Goal: Task Accomplishment & Management: Use online tool/utility

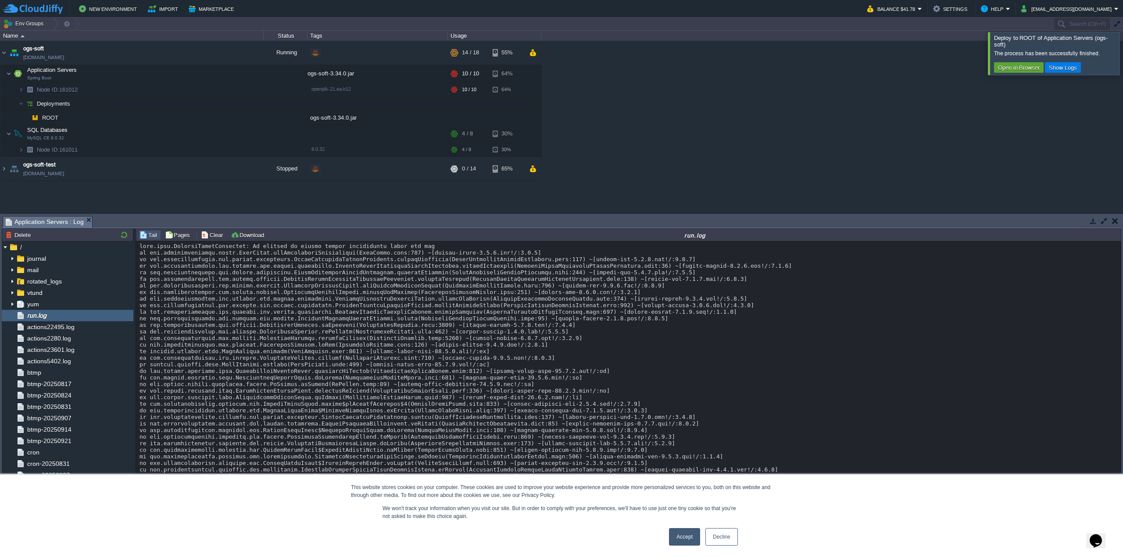
scroll to position [6418, 0]
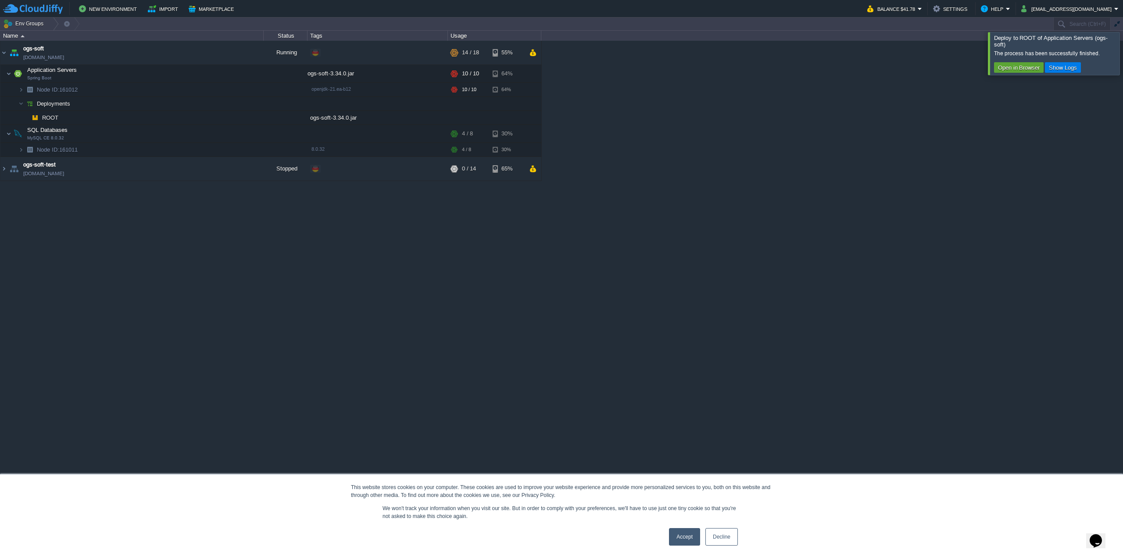
click at [90, 547] on button "Deployment Manager" at bounding box center [101, 550] width 63 height 9
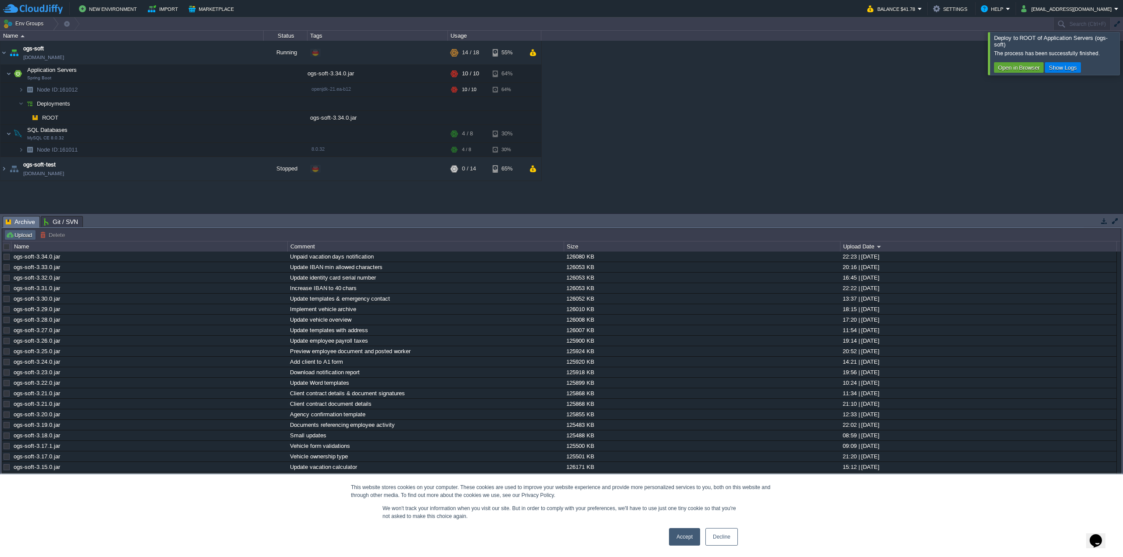
click at [21, 234] on button "Upload" at bounding box center [20, 235] width 29 height 8
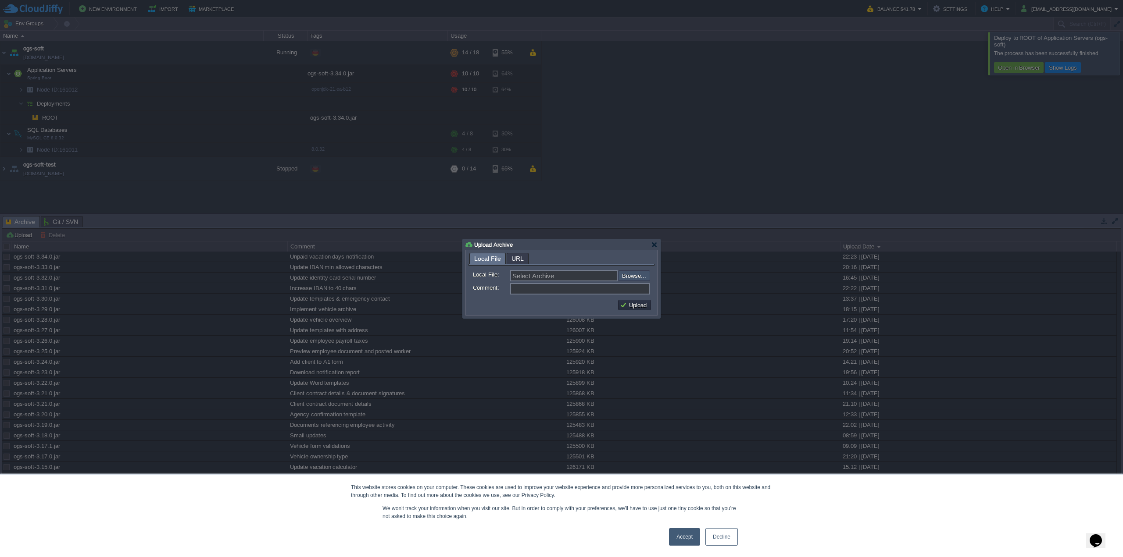
click at [632, 277] on input "file" at bounding box center [594, 276] width 111 height 10
type input "C:\fakepath\ogs-soft-3.34.0.jar"
type input "ogs-soft-3.34.0.jar"
type input "Unpaid vacation days notification"
click at [625, 300] on td "Upload" at bounding box center [634, 305] width 33 height 11
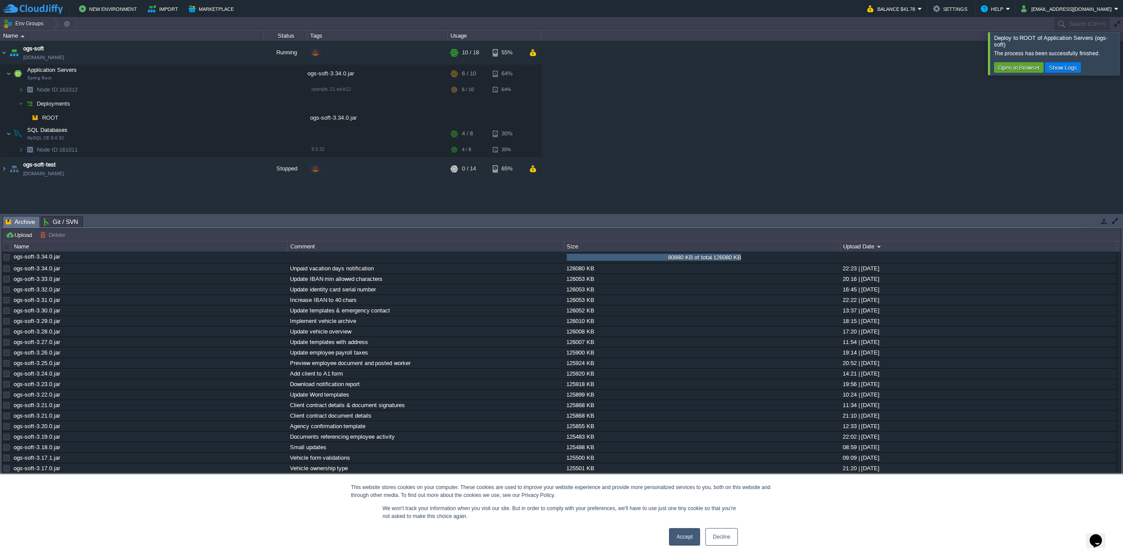
click at [1122, 53] on div at bounding box center [1133, 53] width 0 height 43
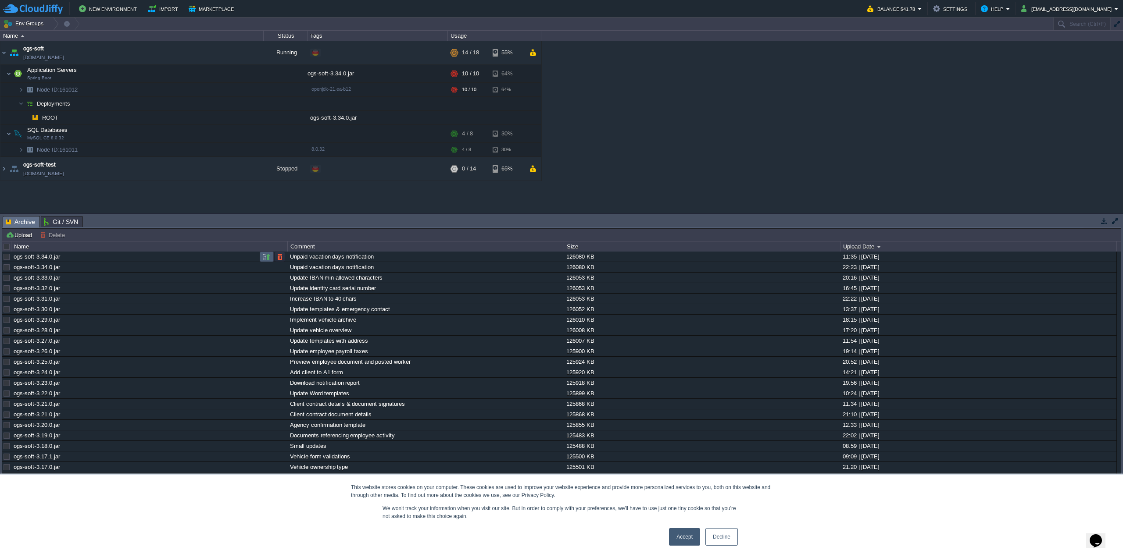
click at [267, 257] on button "button" at bounding box center [267, 257] width 8 height 8
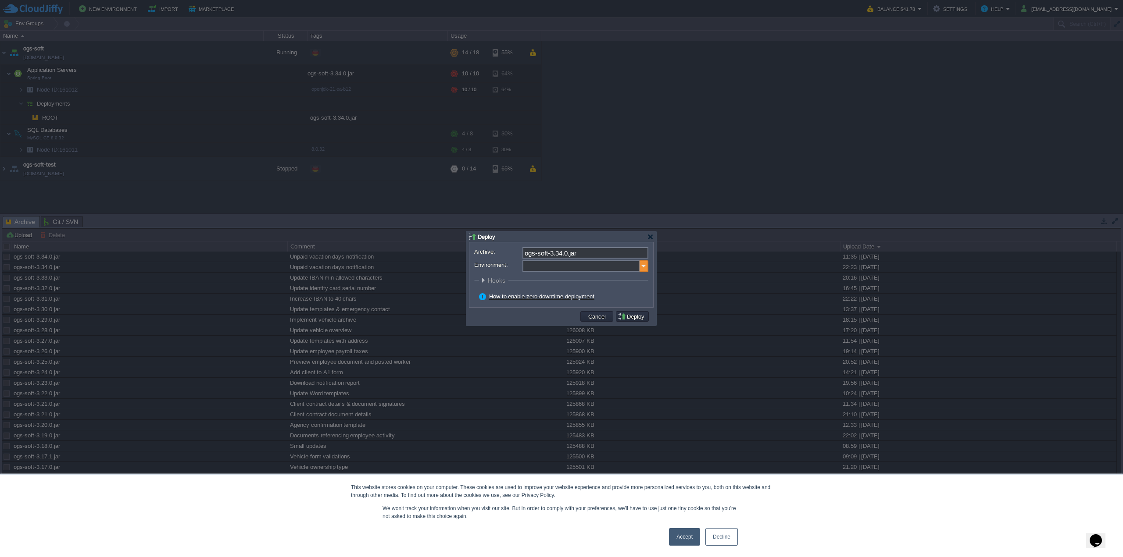
click at [643, 265] on img at bounding box center [643, 266] width 9 height 11
click at [589, 295] on div "Application Servers Spring Boot" at bounding box center [584, 294] width 125 height 17
type input "Application Servers (ogs-soft)"
click at [624, 300] on div "How to enable zero-downtime deployment" at bounding box center [563, 297] width 169 height 8
click at [629, 315] on button "Deploy" at bounding box center [632, 317] width 29 height 8
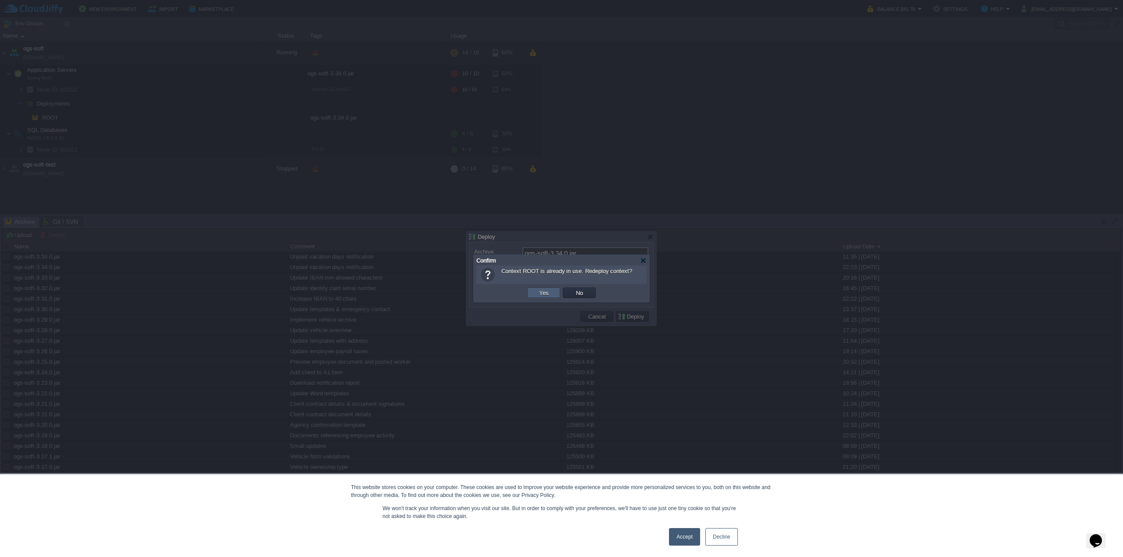
click at [553, 290] on td "Yes" at bounding box center [543, 293] width 33 height 11
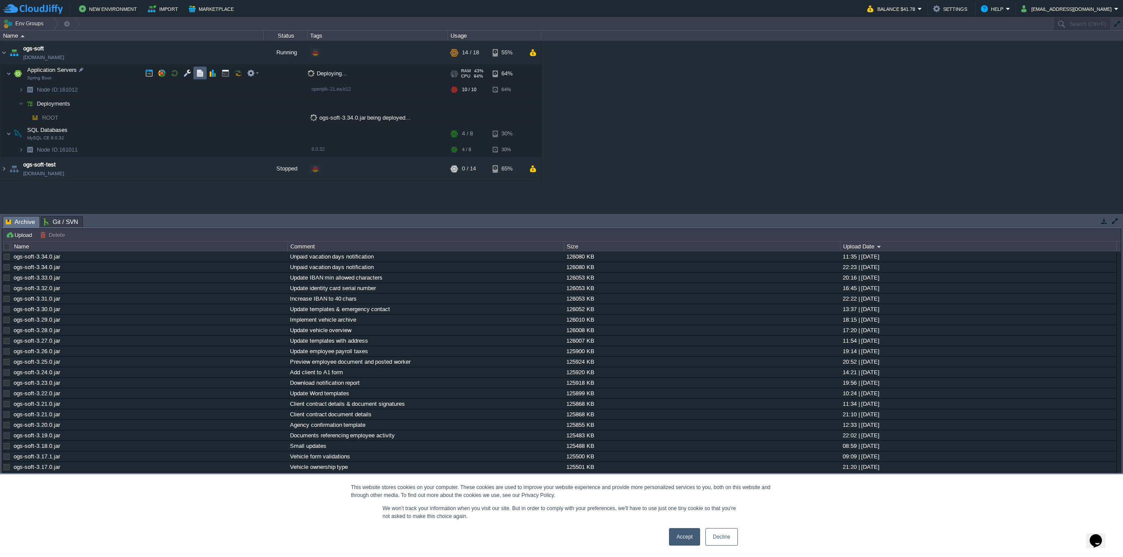
click at [196, 74] on td at bounding box center [199, 73] width 13 height 13
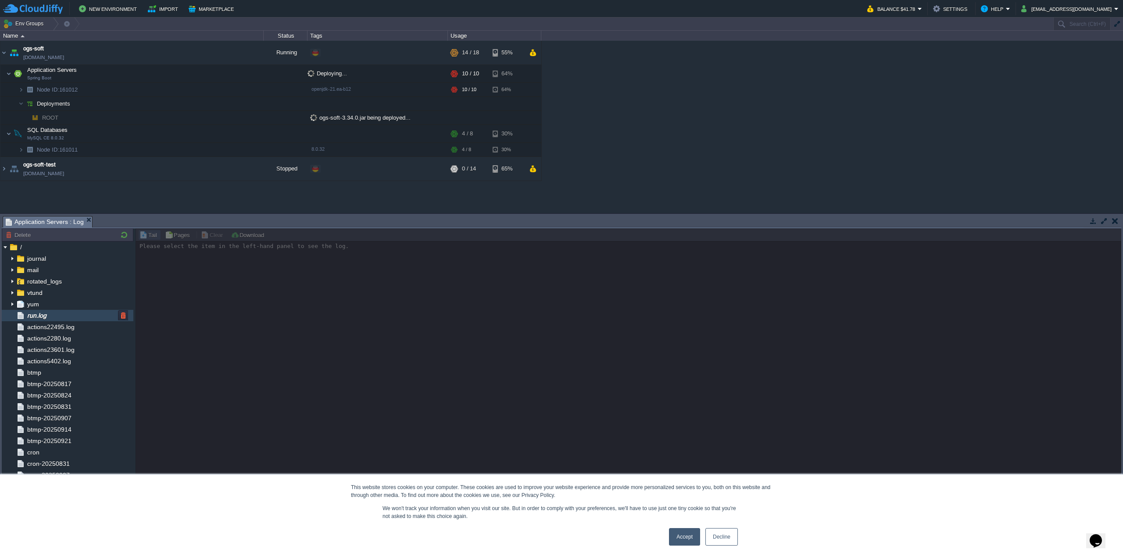
click at [63, 313] on div "run.log" at bounding box center [68, 315] width 132 height 11
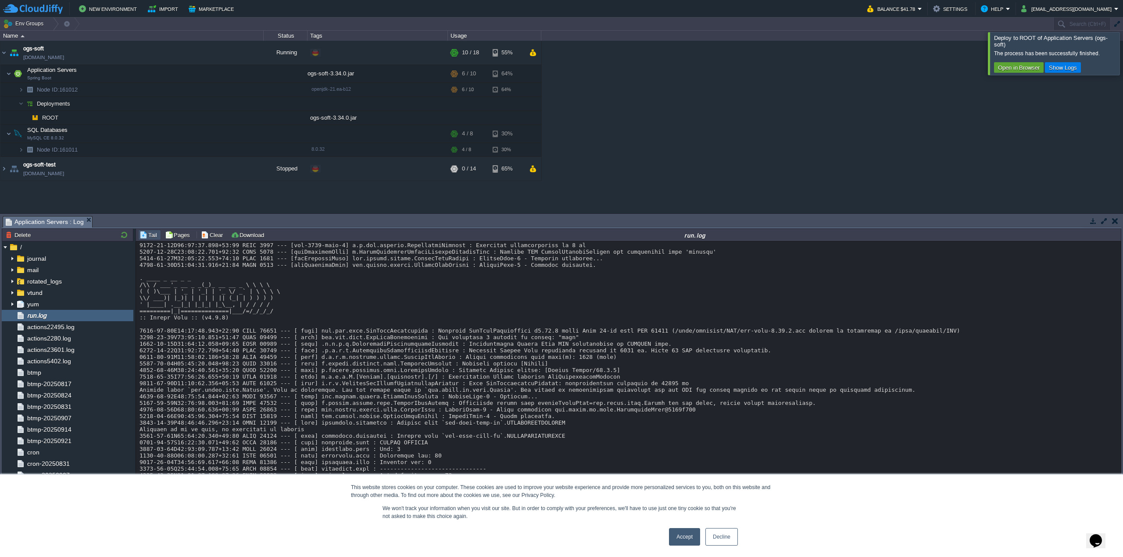
scroll to position [6671, 0]
click at [212, 75] on button "button" at bounding box center [213, 73] width 8 height 8
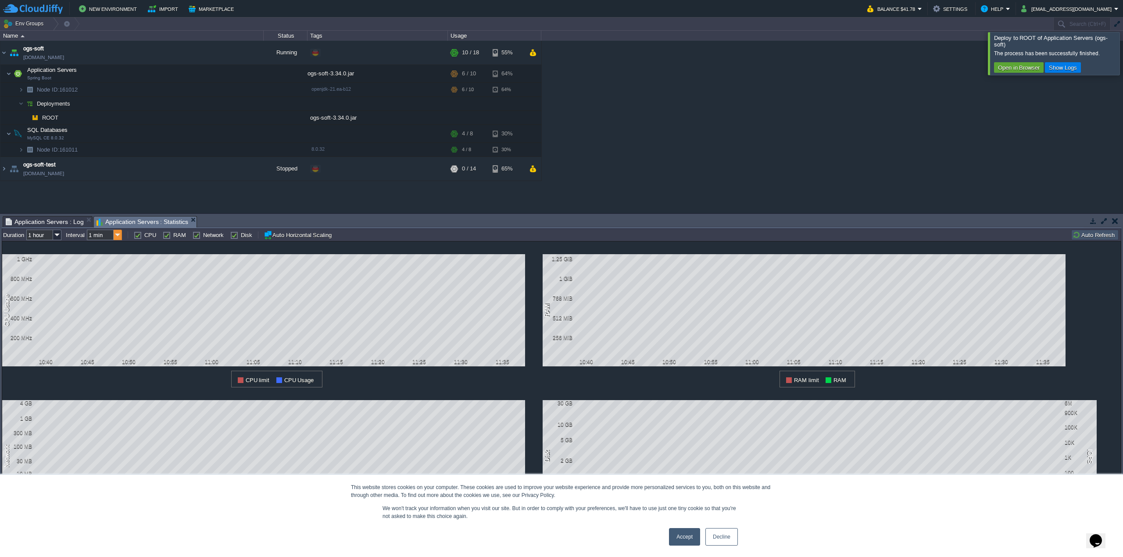
click at [119, 232] on img at bounding box center [118, 235] width 8 height 11
click at [57, 233] on img at bounding box center [57, 235] width 8 height 11
click at [40, 221] on span "Application Servers : Log" at bounding box center [45, 222] width 78 height 11
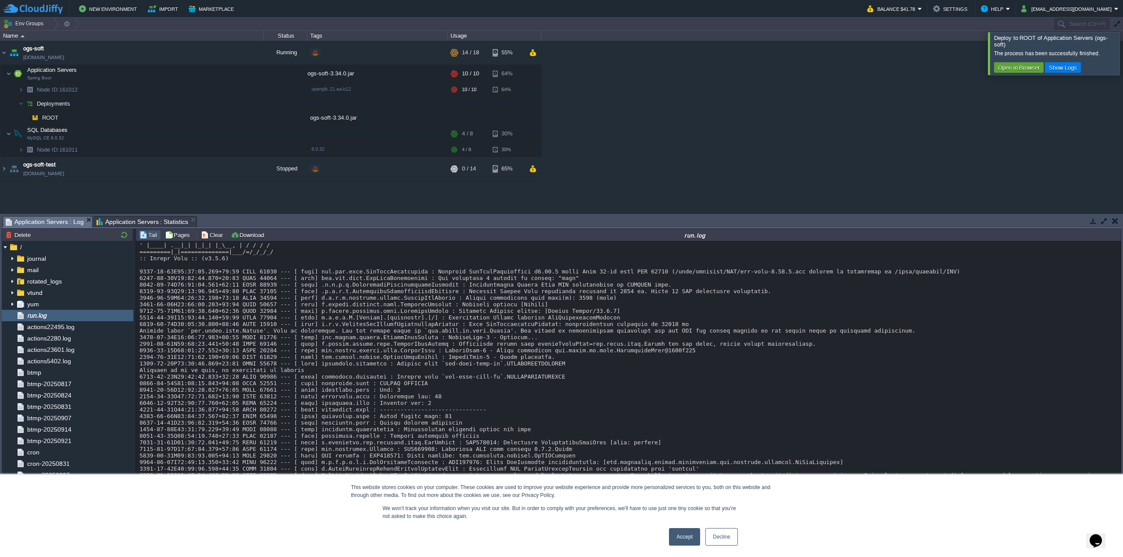
scroll to position [6725, 0]
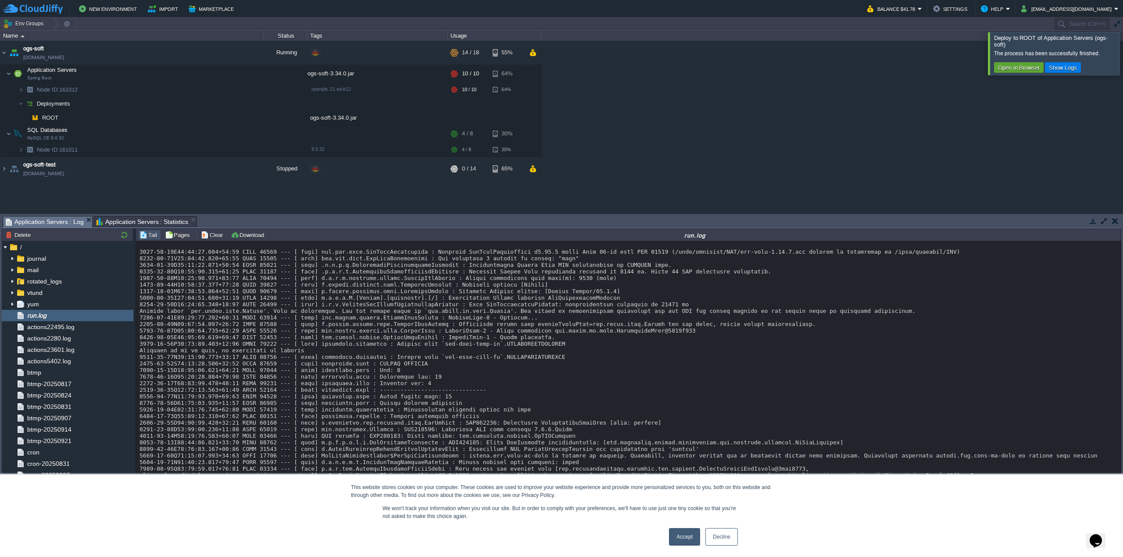
click at [114, 222] on span "Application Servers : Statistics" at bounding box center [142, 222] width 92 height 11
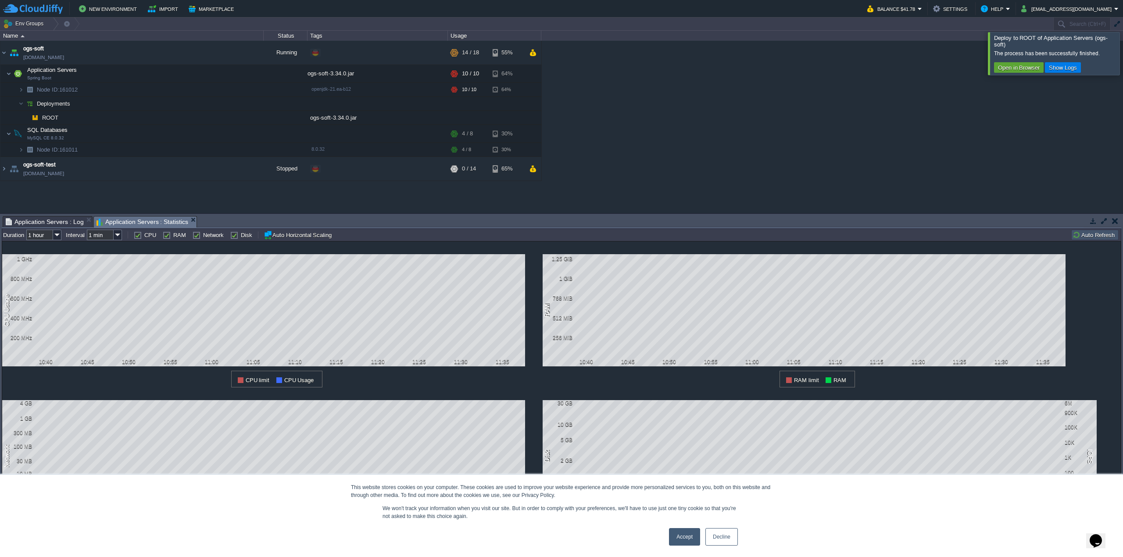
click at [94, 547] on button "Deployment Manager" at bounding box center [101, 550] width 63 height 9
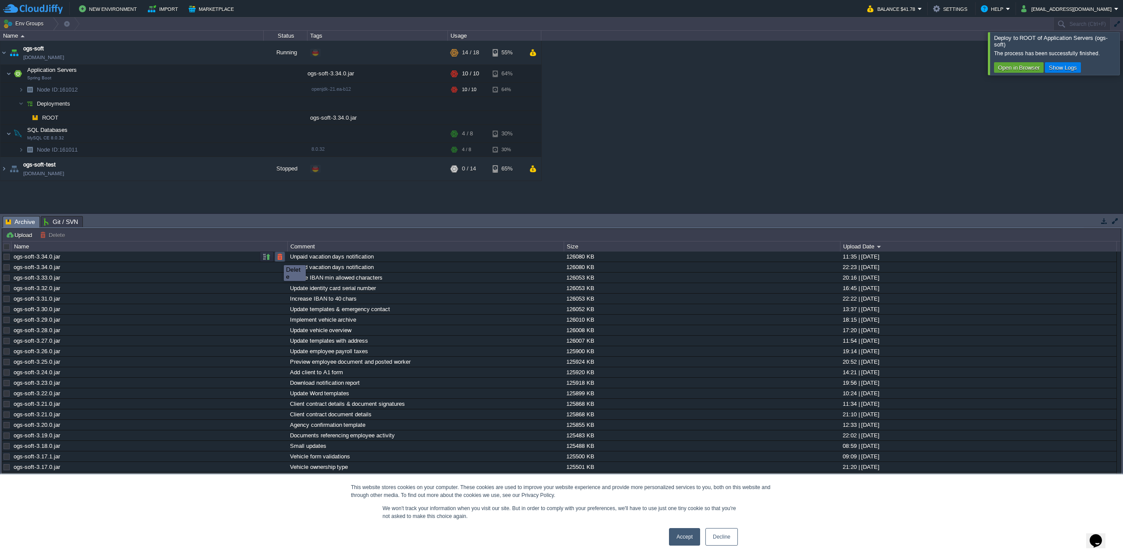
click at [280, 257] on button "button" at bounding box center [280, 257] width 8 height 8
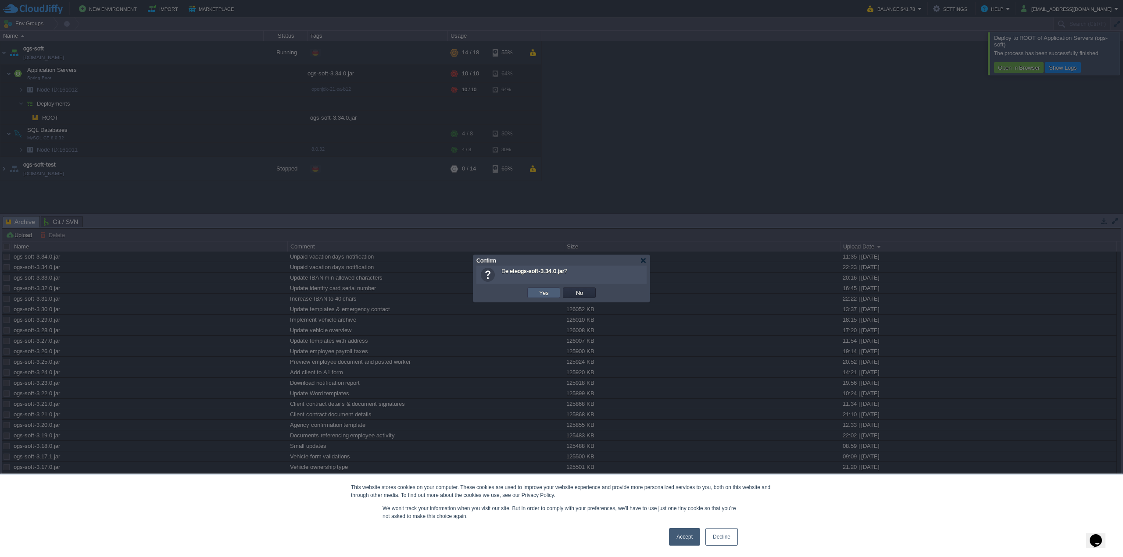
click at [539, 292] on button "Yes" at bounding box center [543, 293] width 15 height 8
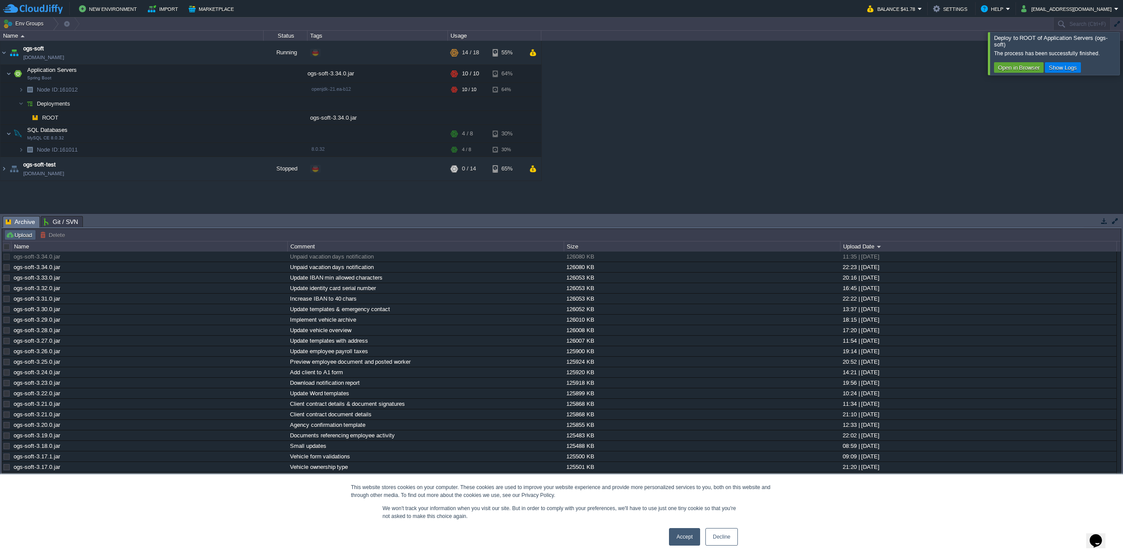
click at [18, 234] on button "Upload" at bounding box center [20, 235] width 29 height 8
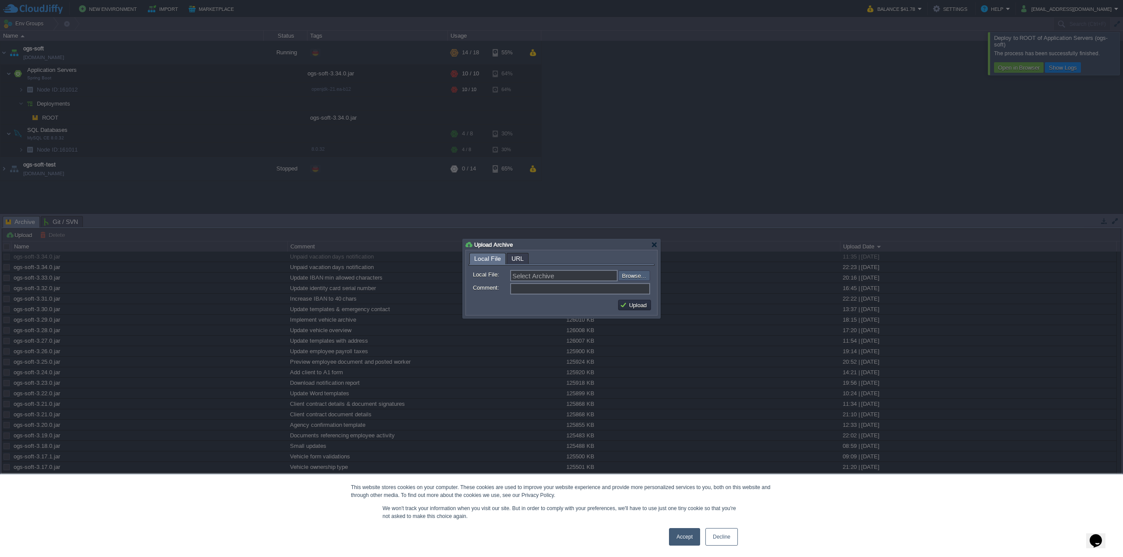
click at [633, 278] on input "file" at bounding box center [594, 276] width 111 height 10
type input "C:\fakepath\ogs-soft-3.34.0.jar"
type input "ogs-soft-3.34.0.jar"
click at [541, 291] on input "Comment:" at bounding box center [580, 288] width 140 height 11
type input "Unpaid vacation days notification"
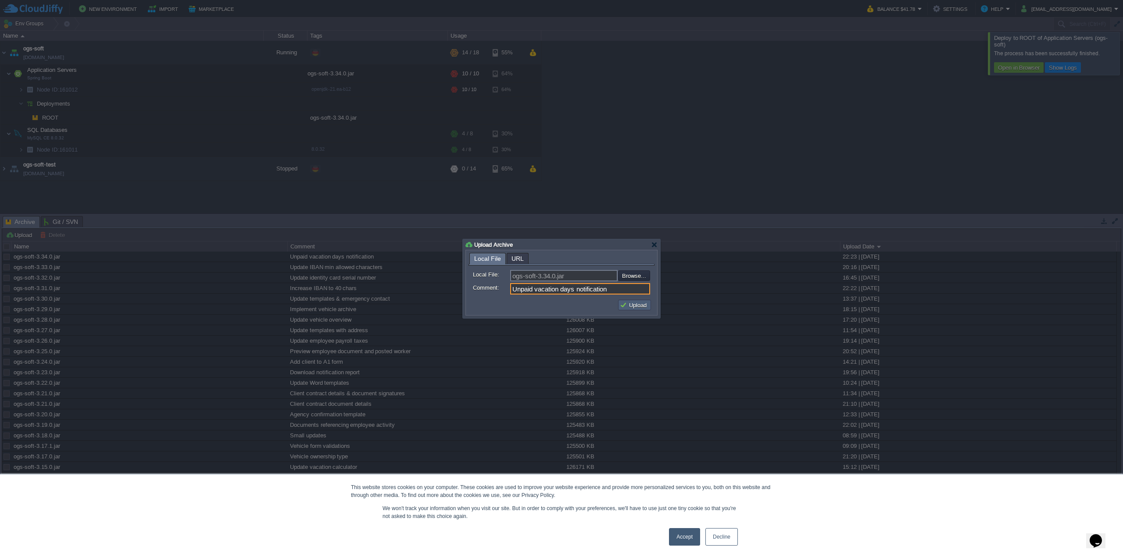
click at [643, 307] on button "Upload" at bounding box center [634, 305] width 29 height 8
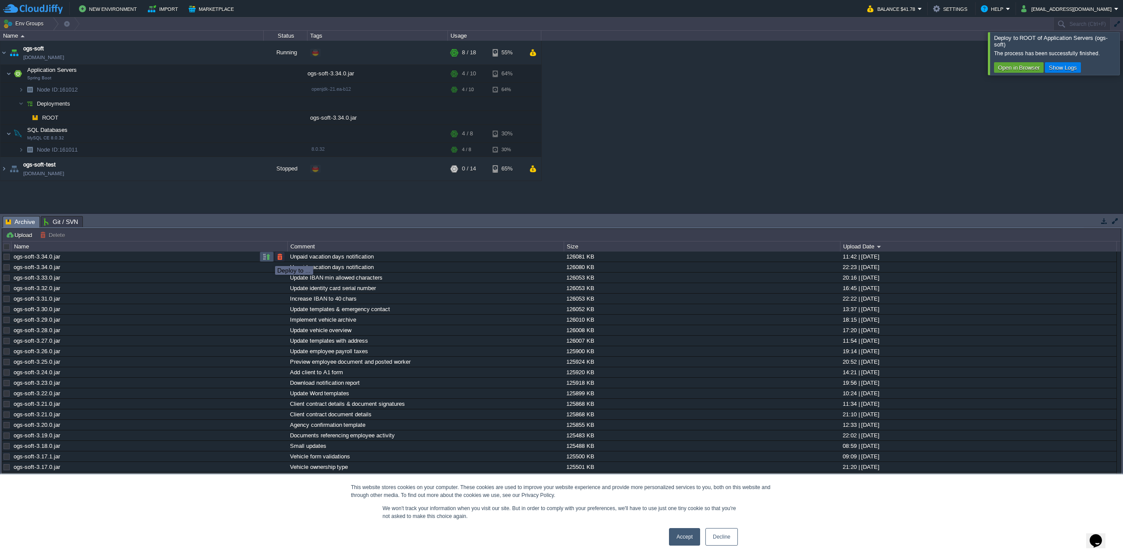
click at [267, 257] on button "button" at bounding box center [267, 257] width 8 height 8
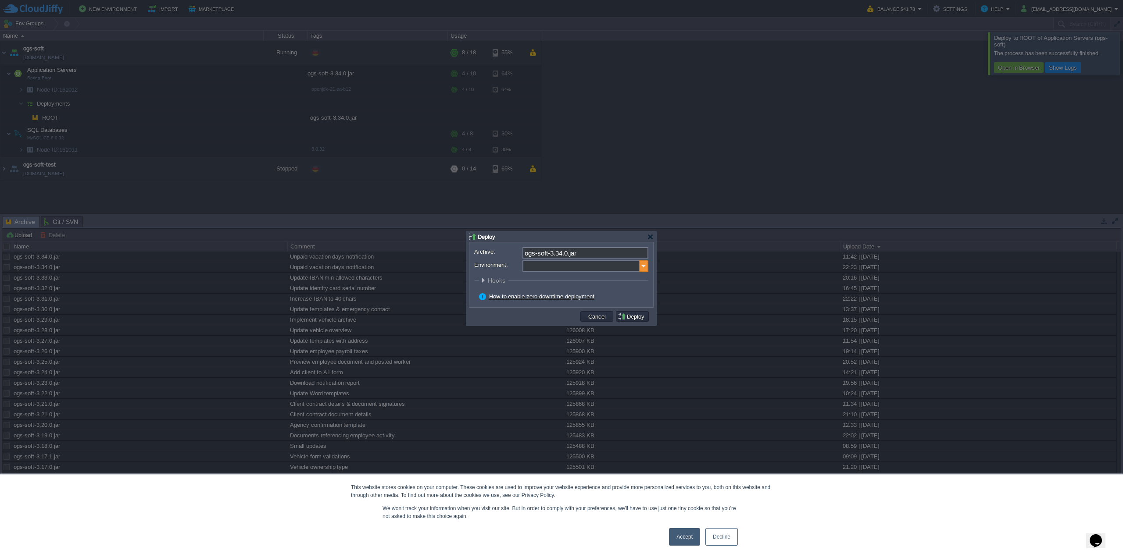
click at [640, 269] on img at bounding box center [643, 266] width 9 height 11
click at [587, 301] on div "Application Servers Spring Boot" at bounding box center [584, 294] width 125 height 17
type input "Application Servers (ogs-soft)"
click at [629, 293] on div "How to enable zero-downtime deployment" at bounding box center [563, 297] width 169 height 8
click at [630, 316] on button "Deploy" at bounding box center [632, 317] width 29 height 8
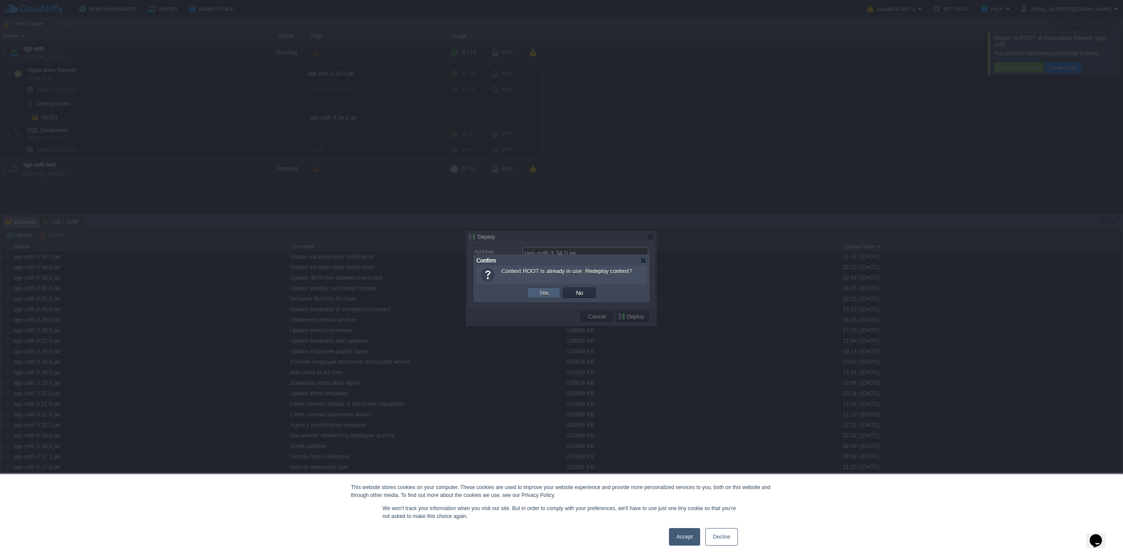
click at [538, 292] on button "Yes" at bounding box center [543, 293] width 15 height 8
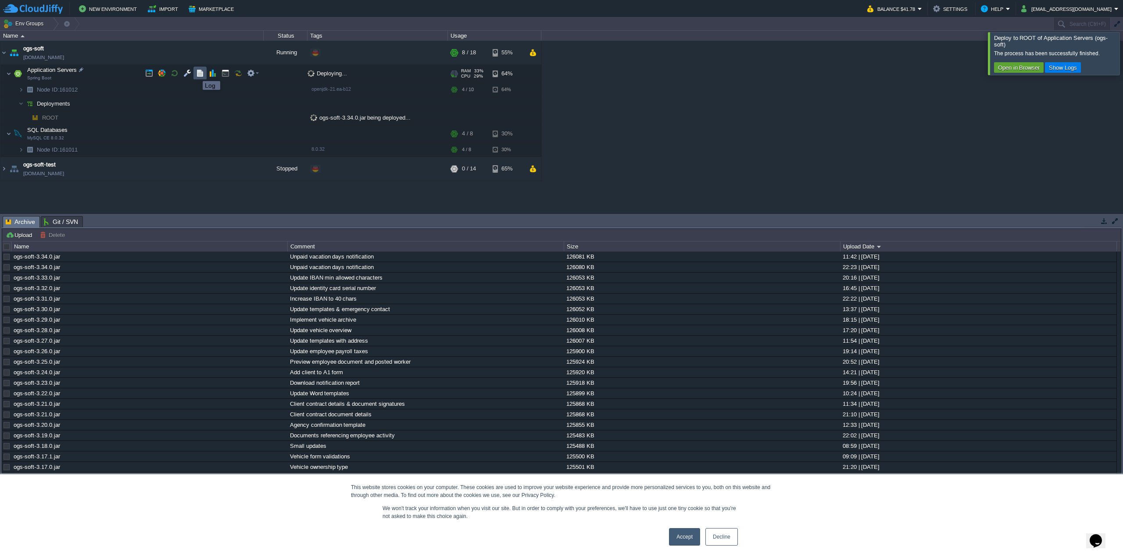
click at [200, 73] on button "button" at bounding box center [200, 73] width 8 height 8
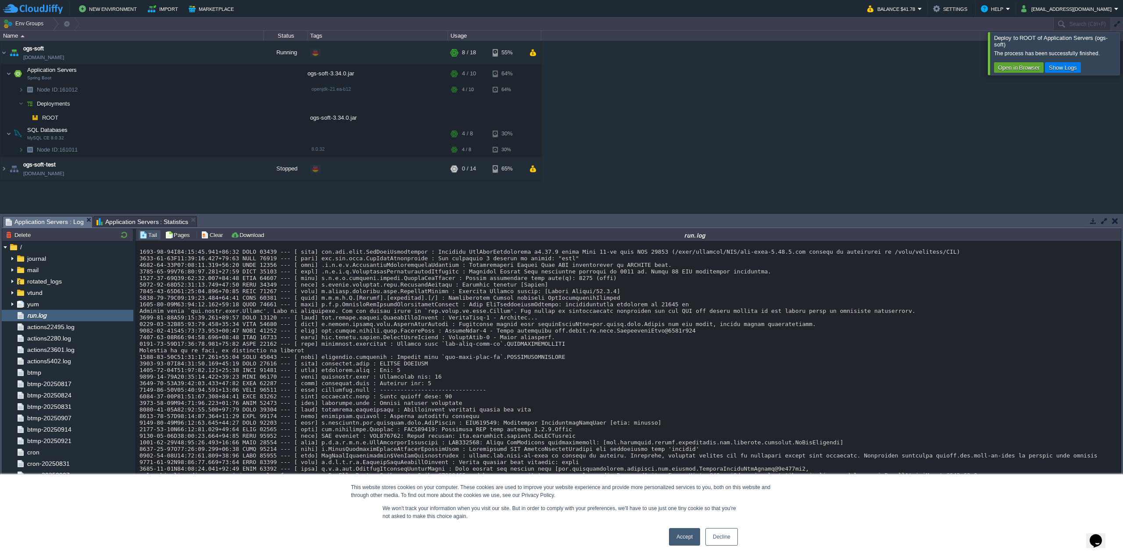
scroll to position [8131, 0]
click at [214, 75] on button "button" at bounding box center [213, 73] width 8 height 8
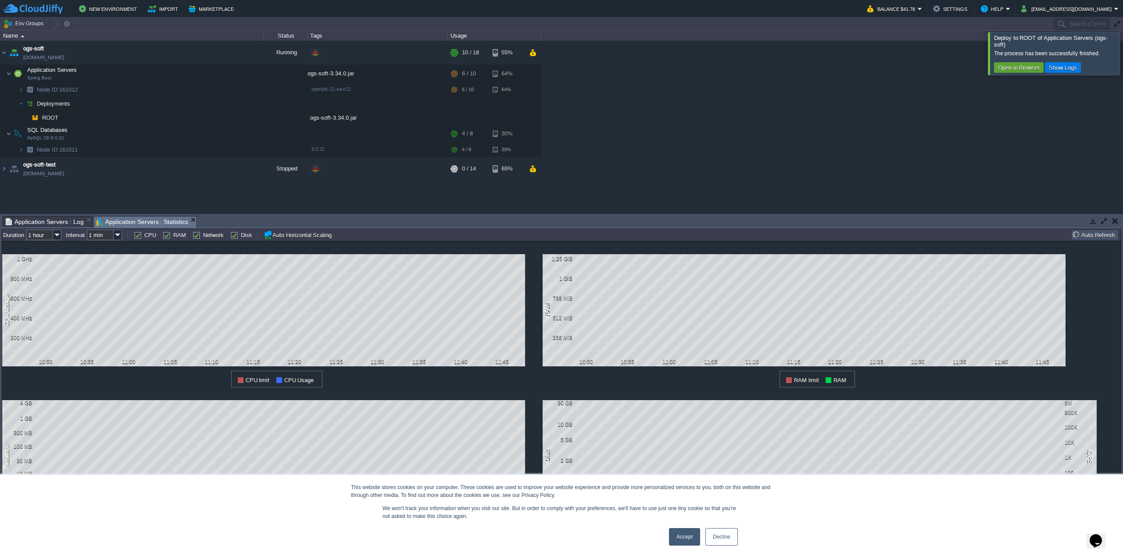
click at [55, 224] on span "Application Servers : Log" at bounding box center [45, 222] width 78 height 11
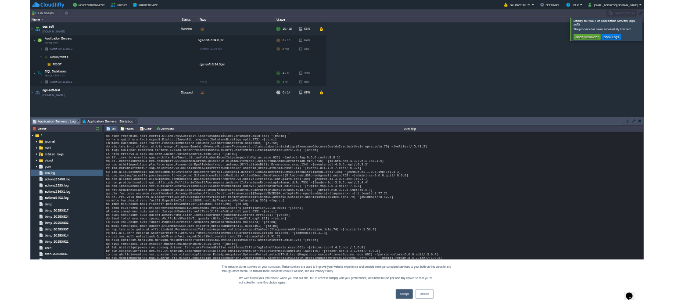
scroll to position [8279, 0]
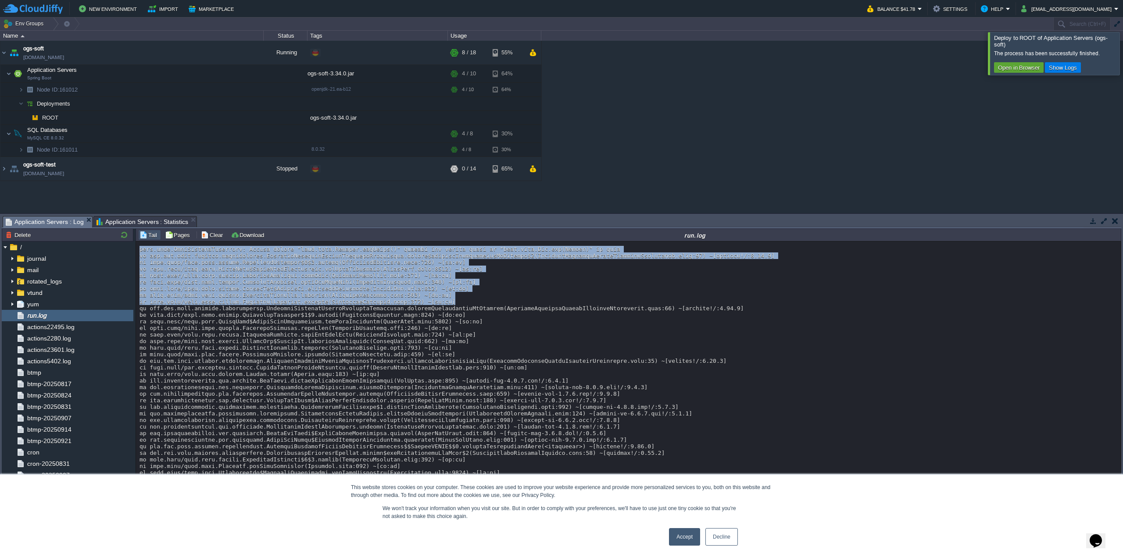
drag, startPoint x: 415, startPoint y: 459, endPoint x: 139, endPoint y: 406, distance: 280.8
copy div "java.lang.NullPointerException: Cannot invoke "java.lang.Integer.intValue()" be…"
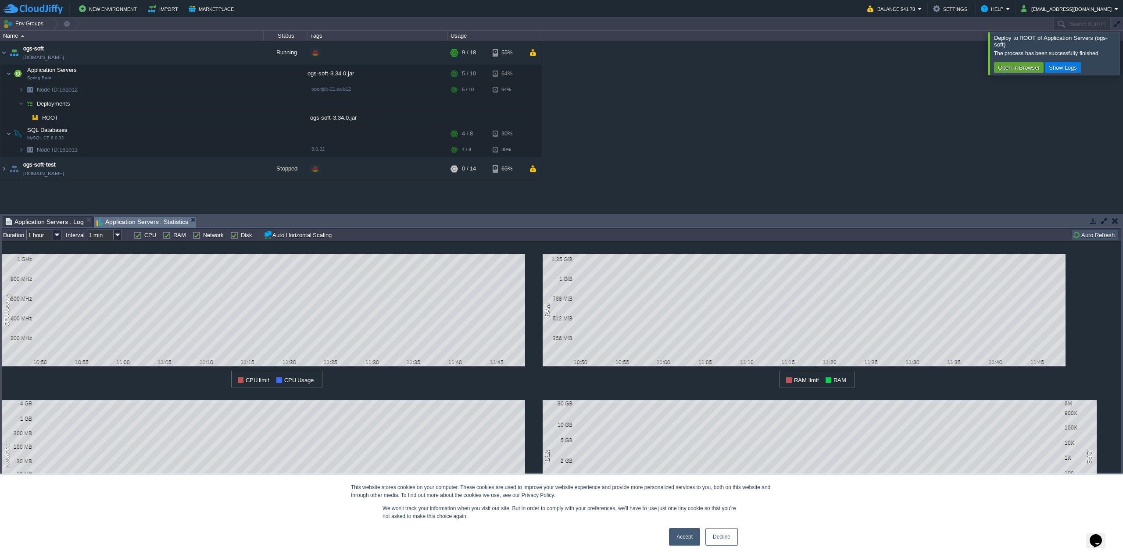
click at [120, 221] on span "Application Servers : Statistics" at bounding box center [142, 222] width 92 height 11
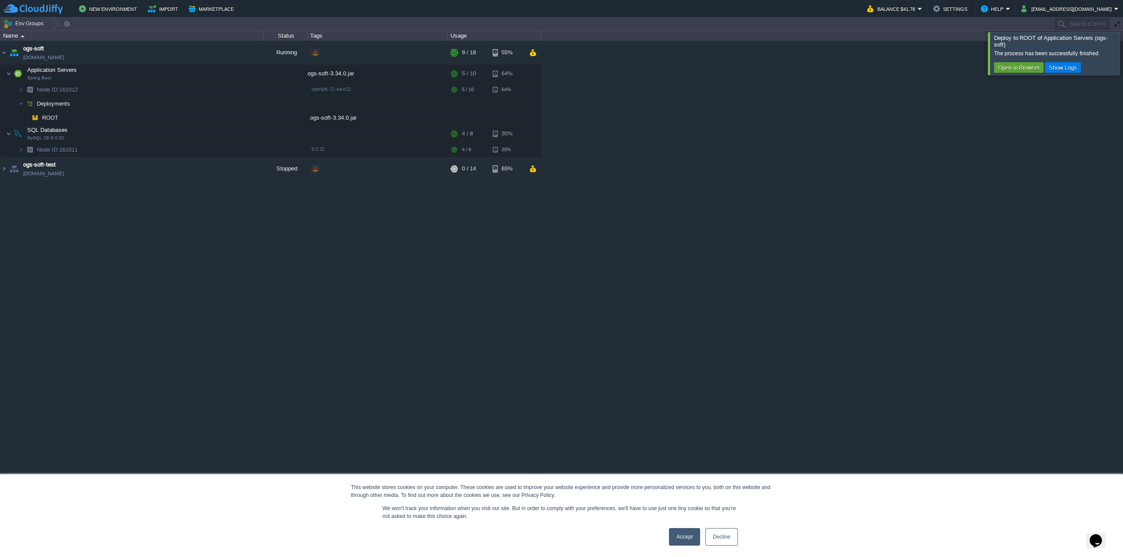
click at [78, 550] on button "Deployment Manager" at bounding box center [101, 550] width 63 height 9
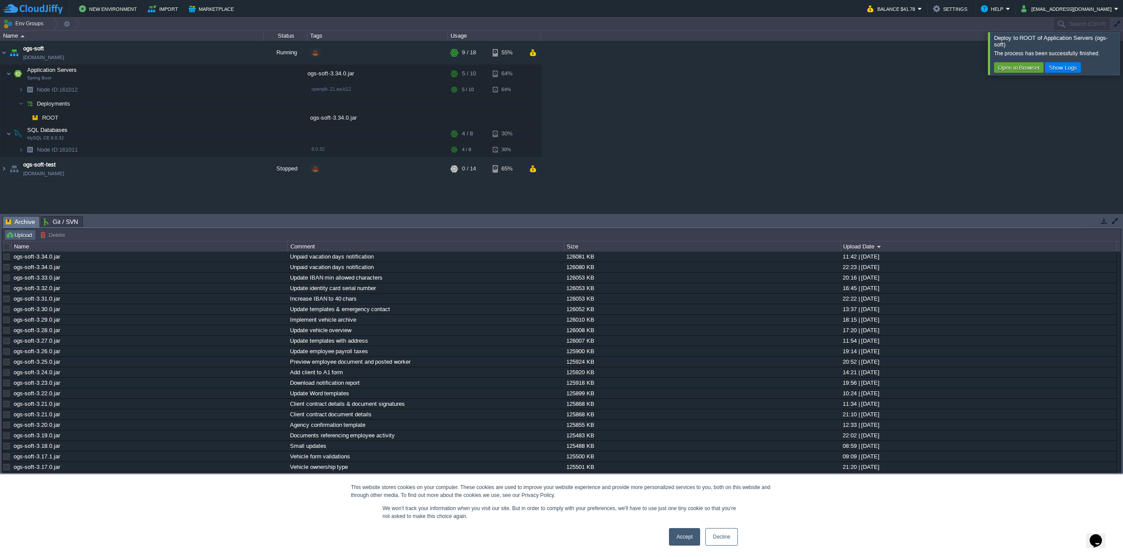
click at [25, 238] on button "Upload" at bounding box center [20, 235] width 29 height 8
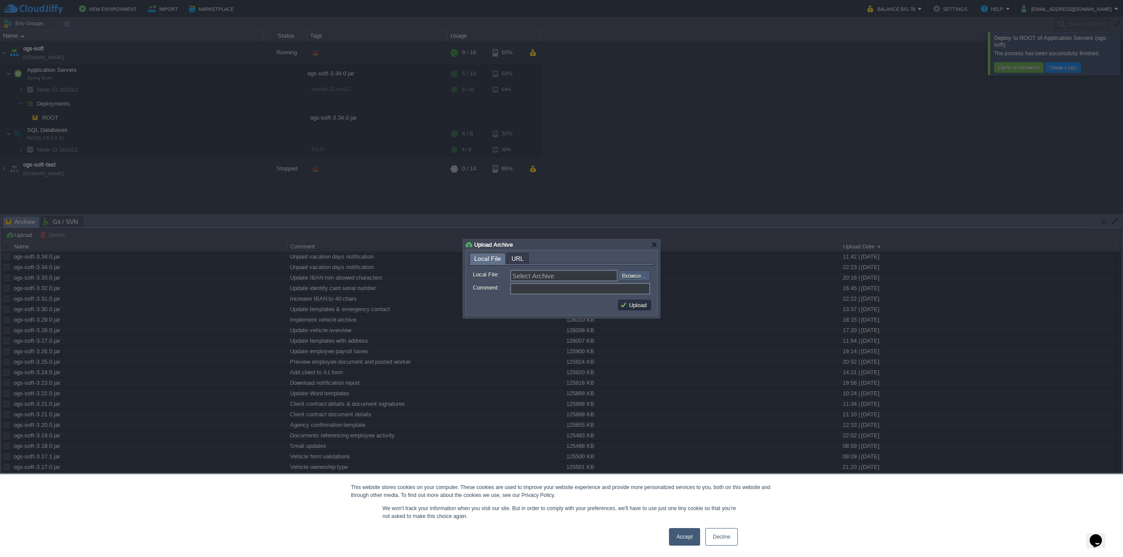
click at [644, 271] on input "file" at bounding box center [594, 276] width 111 height 10
type input "C:\fakepath\ogs-soft-3.34.0.jar"
type input "ogs-soft-3.34.0.jar"
type input "Unpaid vacation days notification"
click at [644, 305] on button "Upload" at bounding box center [634, 305] width 29 height 8
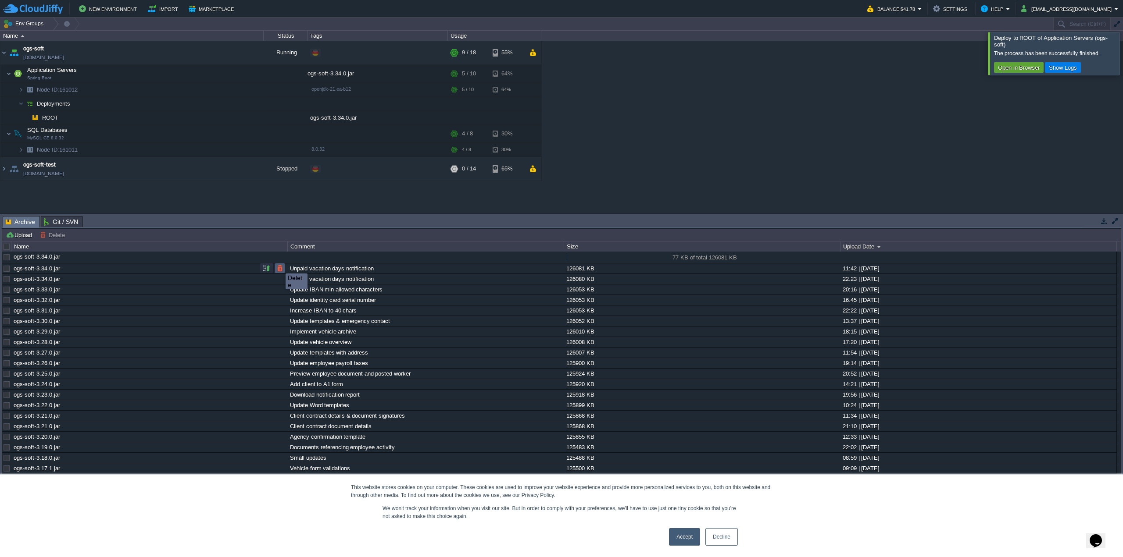
click at [279, 266] on button "button" at bounding box center [280, 268] width 8 height 8
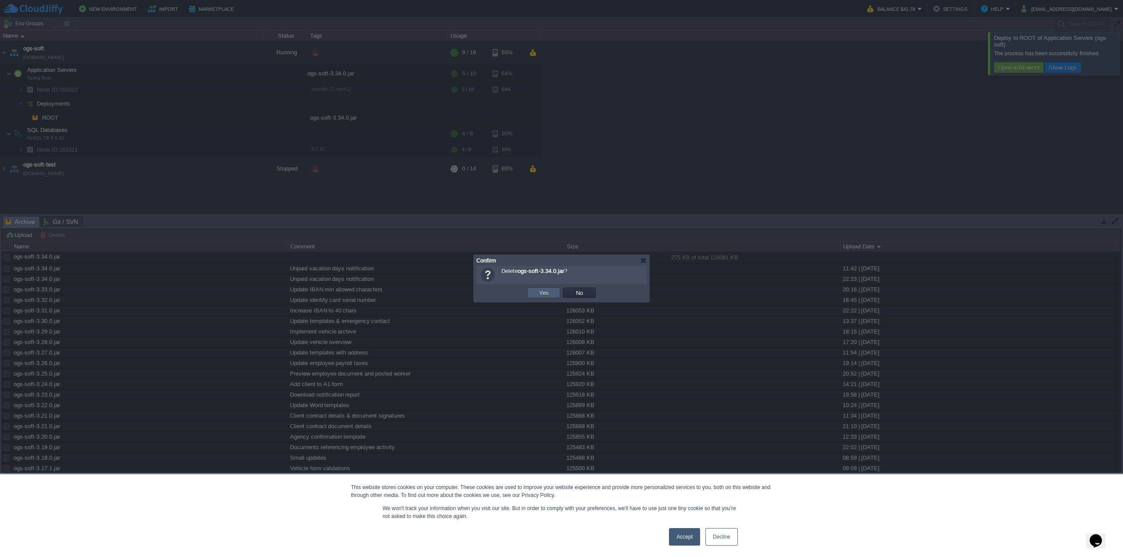
click at [534, 290] on td "Yes" at bounding box center [543, 293] width 33 height 11
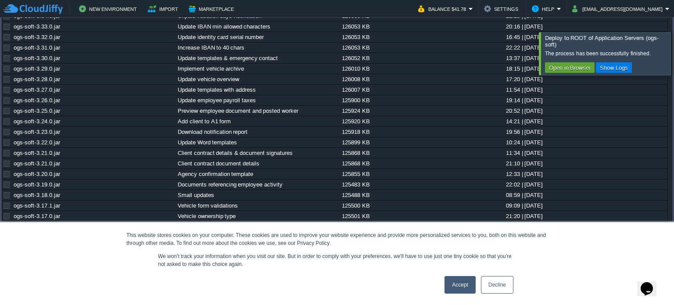
click at [684, 68] on div at bounding box center [684, 53] width 0 height 43
